Goal: Information Seeking & Learning: Learn about a topic

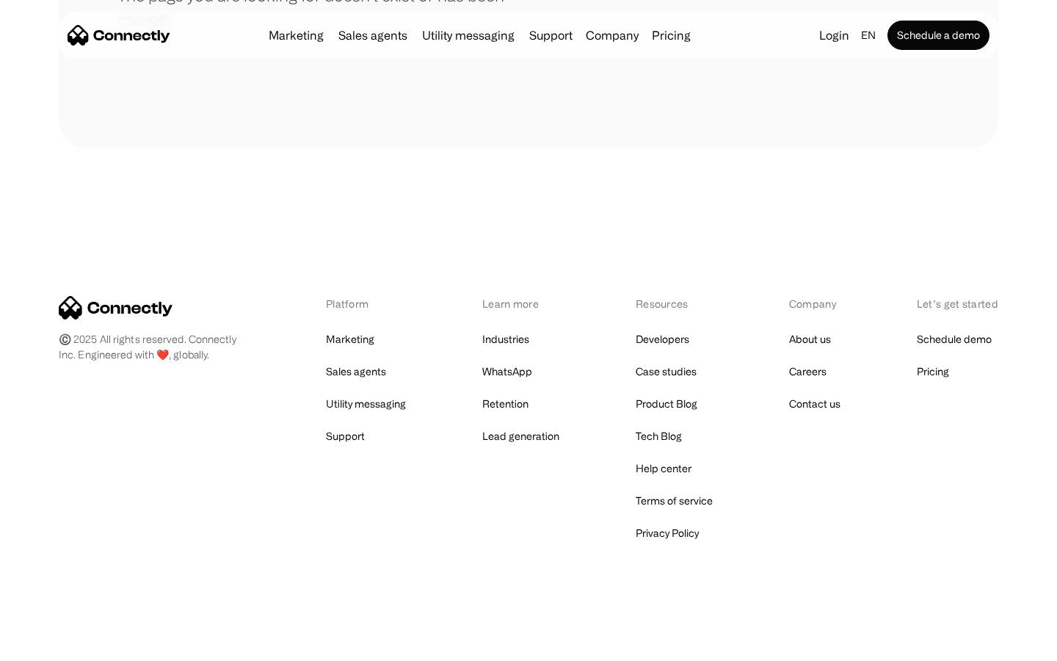
scroll to position [268, 0]
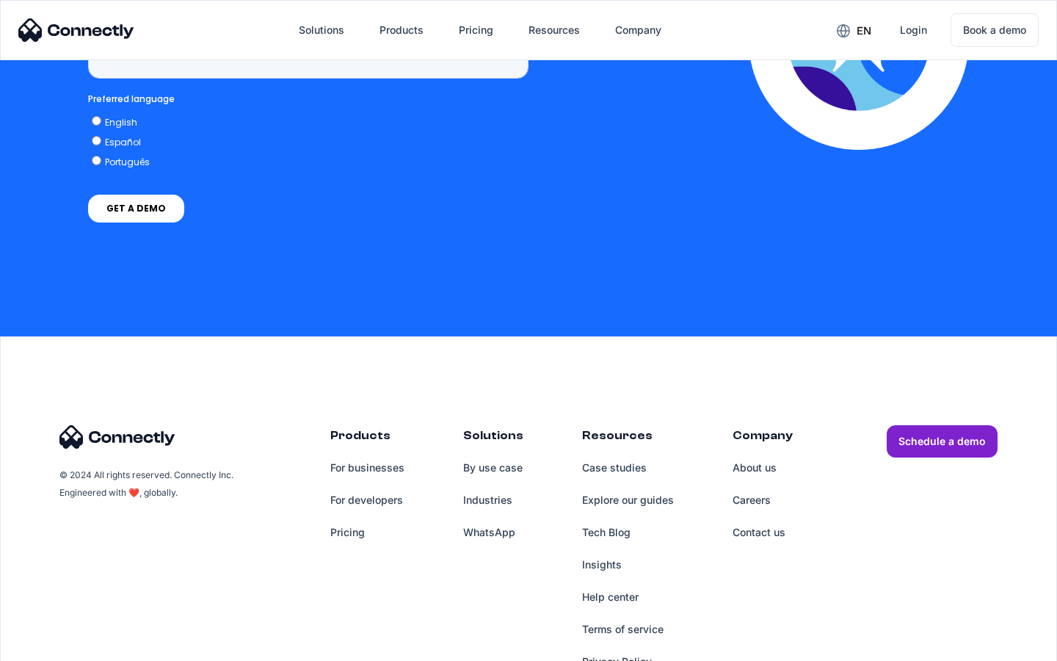
scroll to position [4280, 0]
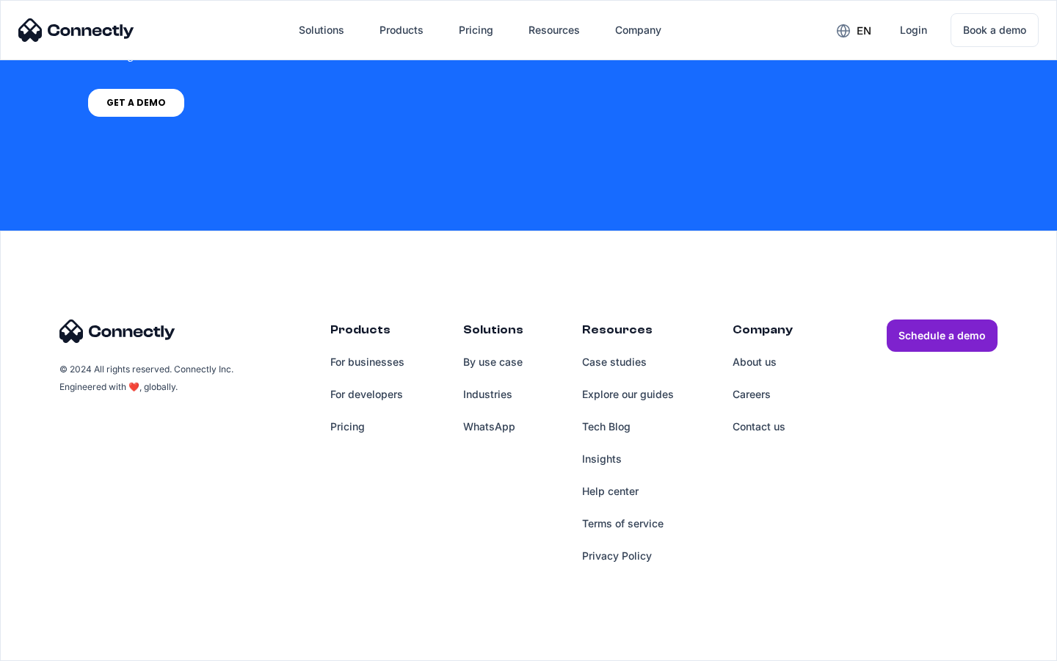
scroll to position [5952, 0]
